Goal: Information Seeking & Learning: Learn about a topic

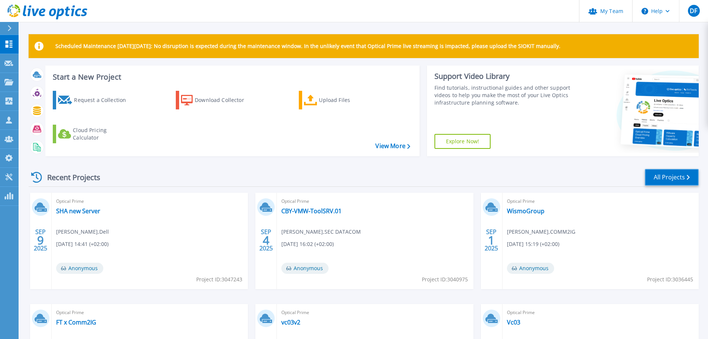
click at [685, 178] on link "All Projects" at bounding box center [672, 177] width 54 height 17
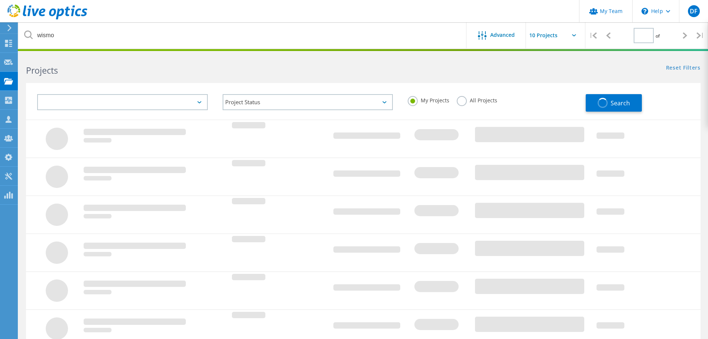
type input "1"
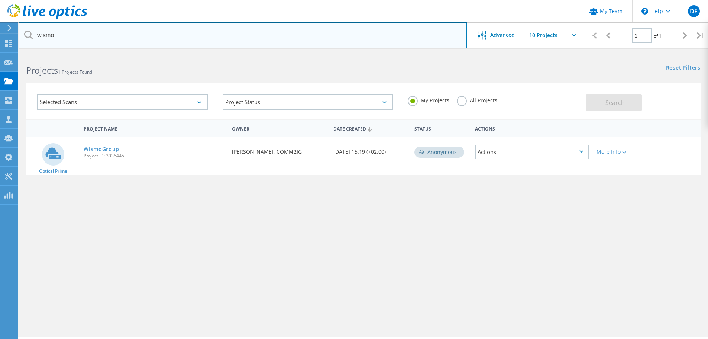
drag, startPoint x: 61, startPoint y: 36, endPoint x: 57, endPoint y: 35, distance: 3.8
click at [58, 35] on input "wismo" at bounding box center [243, 35] width 448 height 26
type input "w"
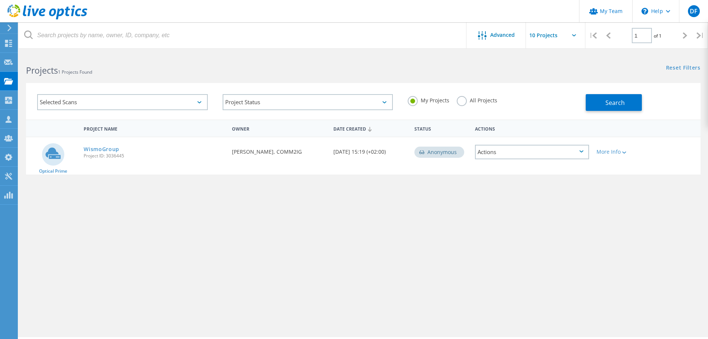
click at [461, 101] on label "All Projects" at bounding box center [477, 99] width 41 height 7
click at [0, 0] on input "All Projects" at bounding box center [0, 0] width 0 height 0
click at [615, 99] on span "Search" at bounding box center [615, 103] width 19 height 8
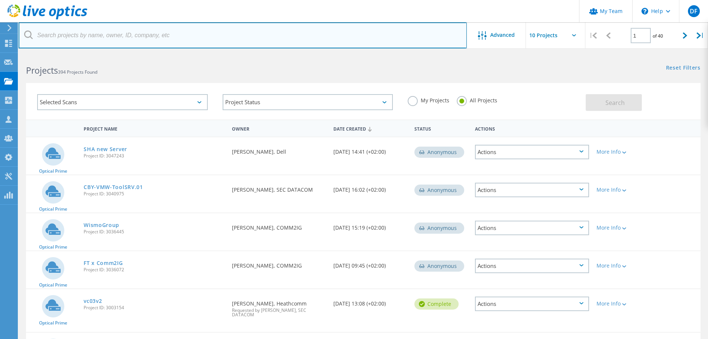
click at [92, 33] on input "text" at bounding box center [243, 35] width 448 height 26
type input "twoday"
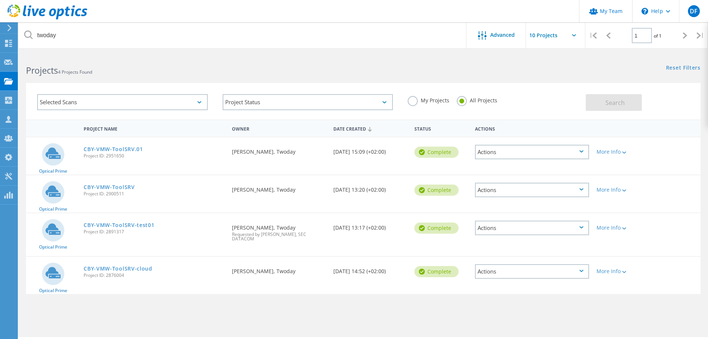
click at [113, 148] on link "CBY-VMW-ToolSRV.01" at bounding box center [113, 148] width 59 height 5
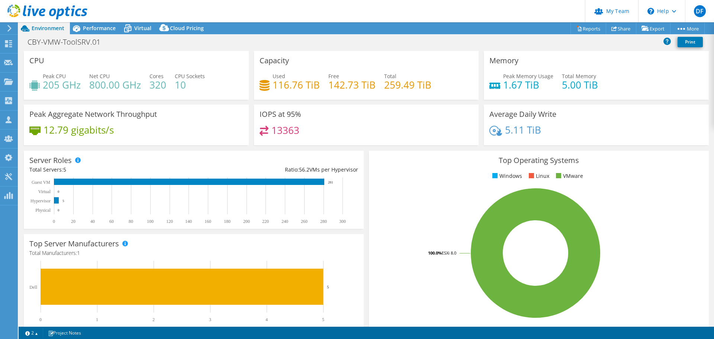
select select "EUFrankfurt"
select select "DKK"
click at [97, 28] on span "Performance" at bounding box center [99, 28] width 33 height 7
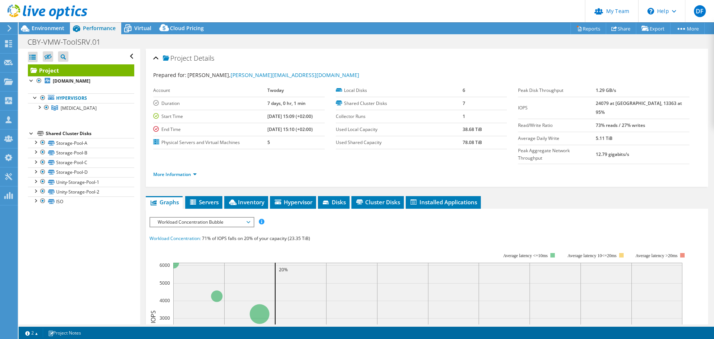
click at [39, 106] on div at bounding box center [38, 106] width 7 height 7
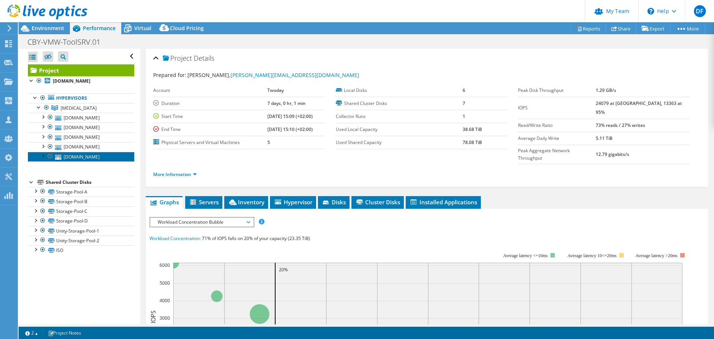
click at [96, 161] on link "[DOMAIN_NAME]" at bounding box center [81, 157] width 106 height 10
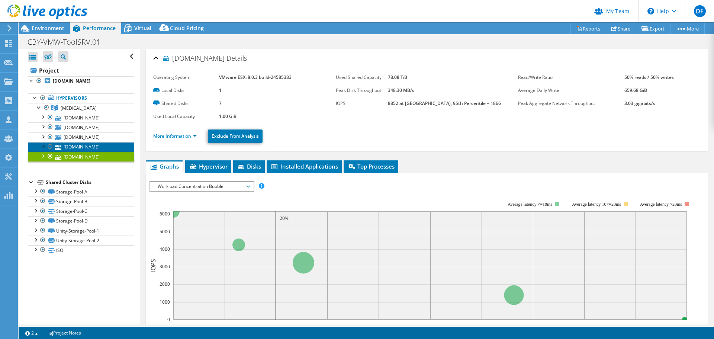
click at [85, 152] on link "[DOMAIN_NAME]" at bounding box center [81, 147] width 106 height 10
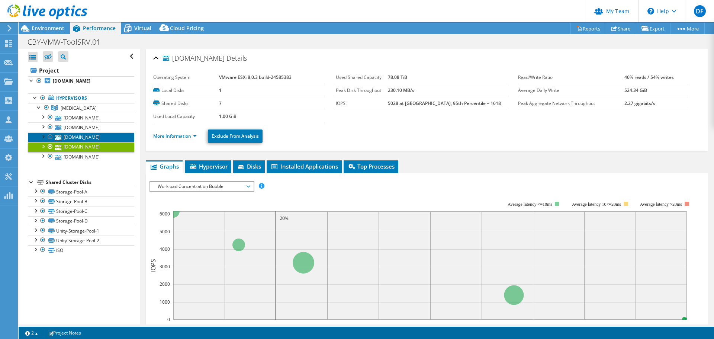
click at [83, 142] on link "[DOMAIN_NAME]" at bounding box center [81, 137] width 106 height 10
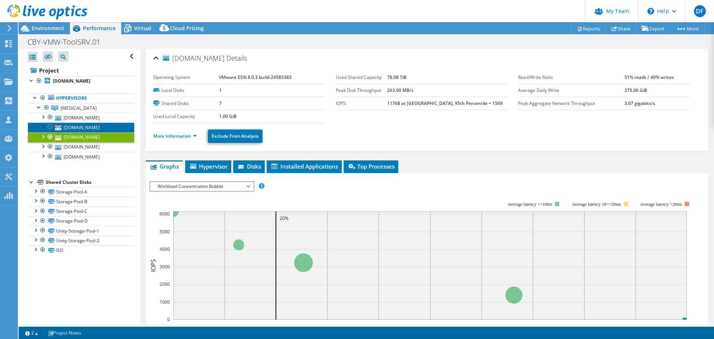
click at [82, 132] on link "[DOMAIN_NAME]" at bounding box center [81, 127] width 106 height 10
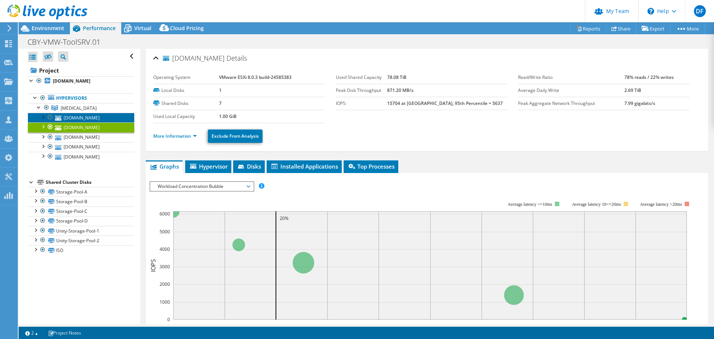
click at [81, 121] on link "[DOMAIN_NAME]" at bounding box center [81, 118] width 106 height 10
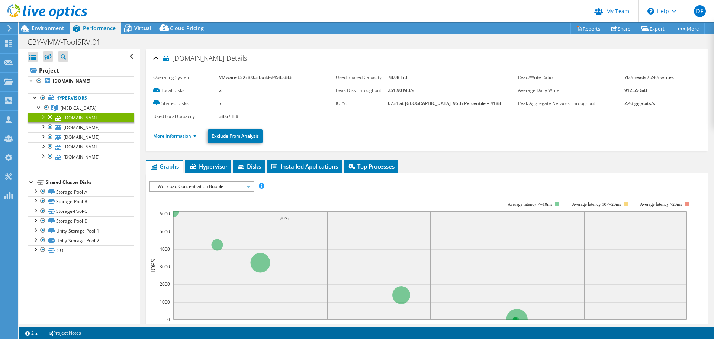
click at [143, 28] on span "Virtual" at bounding box center [142, 28] width 17 height 7
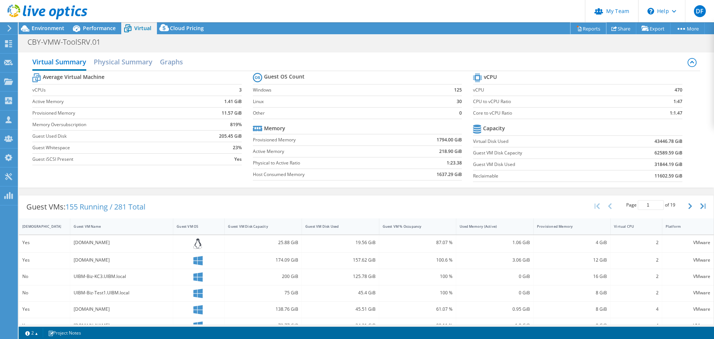
click at [587, 28] on link "Reports" at bounding box center [588, 29] width 36 height 12
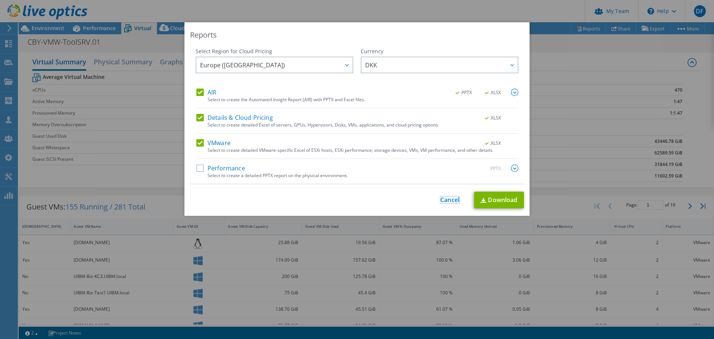
drag, startPoint x: 445, startPoint y: 198, endPoint x: 436, endPoint y: 233, distance: 35.6
click at [445, 199] on link "Cancel" at bounding box center [449, 199] width 19 height 7
